Goal: Find specific page/section: Find specific page/section

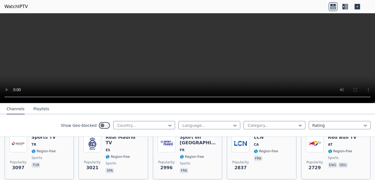
scroll to position [185, 0]
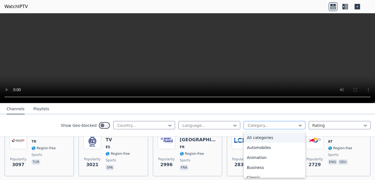
click at [285, 125] on div at bounding box center [272, 125] width 50 height 6
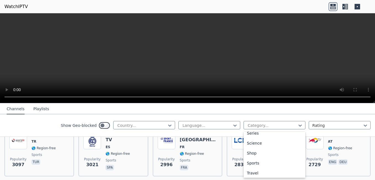
scroll to position [216, 0]
click at [256, 160] on div "Sports" at bounding box center [275, 161] width 62 height 10
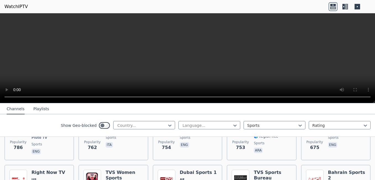
scroll to position [382, 0]
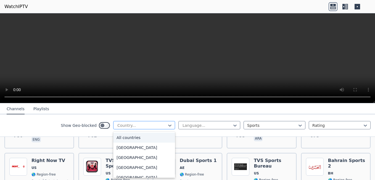
click at [157, 125] on div at bounding box center [142, 125] width 50 height 6
type input "***"
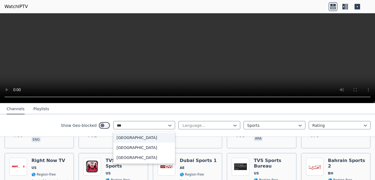
click at [137, 136] on div "[GEOGRAPHIC_DATA]" at bounding box center [144, 137] width 62 height 10
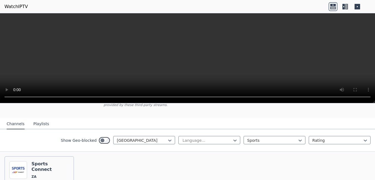
scroll to position [41, 0]
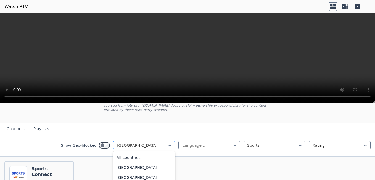
click at [149, 143] on div at bounding box center [142, 145] width 50 height 6
type input "***"
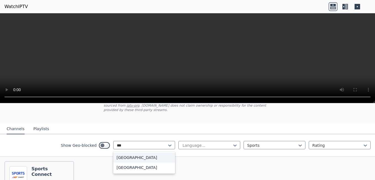
click at [130, 153] on div "[GEOGRAPHIC_DATA]" at bounding box center [144, 157] width 62 height 10
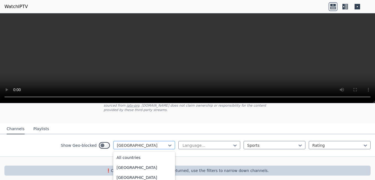
scroll to position [1260, 0]
click at [157, 142] on div at bounding box center [142, 145] width 50 height 6
click at [141, 142] on div at bounding box center [142, 145] width 50 height 6
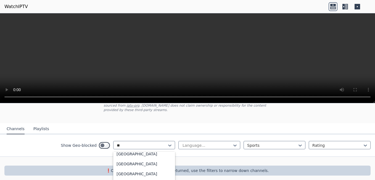
type input "***"
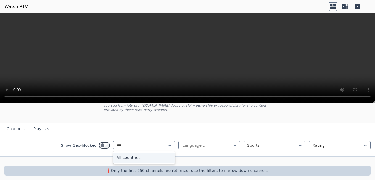
click at [153, 152] on div "All countries" at bounding box center [144, 157] width 62 height 10
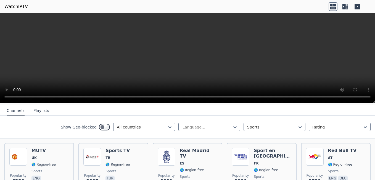
scroll to position [77, 0]
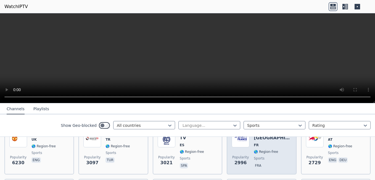
click at [254, 156] on span "sports" at bounding box center [259, 158] width 10 height 4
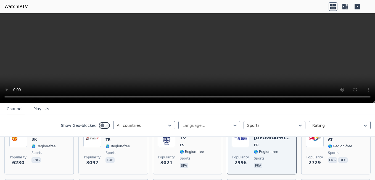
click at [98, 1] on header "WatchIPTV" at bounding box center [187, 6] width 375 height 13
